Goal: Navigation & Orientation: Go to known website

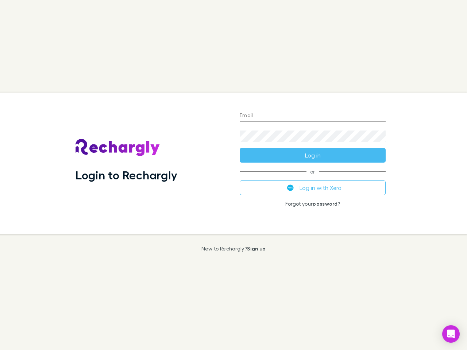
click at [233, 175] on div "Login to Rechargly" at bounding box center [152, 163] width 164 height 141
click at [312, 116] on input "Email" at bounding box center [313, 116] width 146 height 12
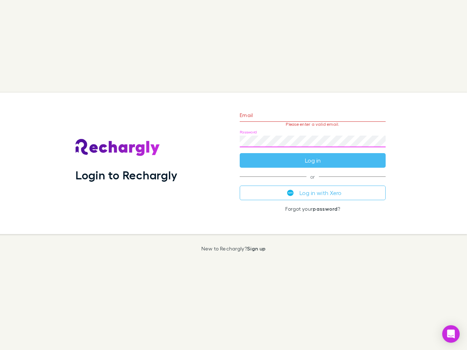
click at [312, 155] on form "Email Please enter a valid email. Password Log in" at bounding box center [313, 135] width 146 height 63
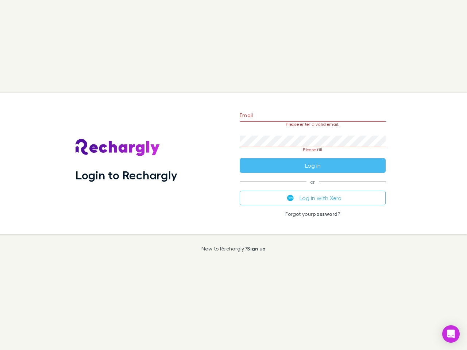
click at [312, 188] on div "Email Please enter a valid email. Password Please fill Log in or Log in with Xe…" at bounding box center [313, 163] width 158 height 141
click at [451, 334] on icon "Open Intercom Messenger" at bounding box center [451, 334] width 8 height 9
